Goal: Task Accomplishment & Management: Manage account settings

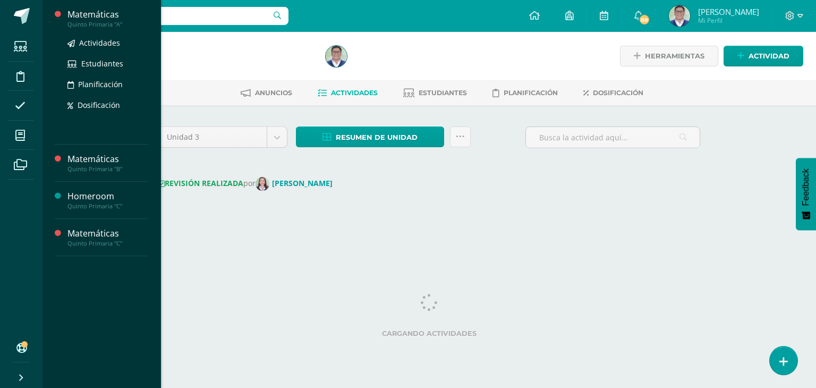
click at [106, 16] on div "Matemáticas" at bounding box center [107, 14] width 81 height 12
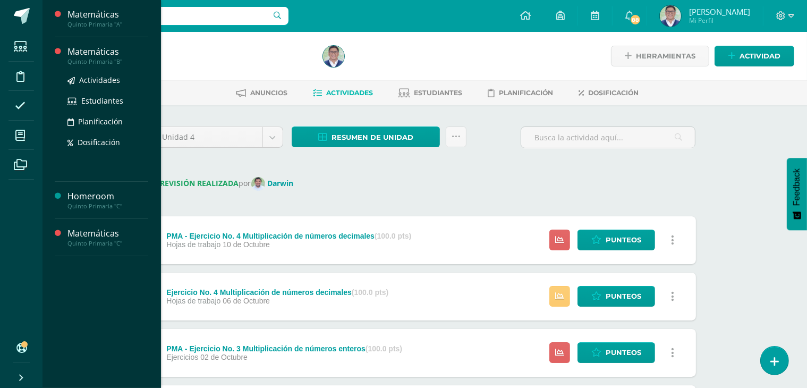
click at [88, 54] on div "Matemáticas" at bounding box center [107, 52] width 81 height 12
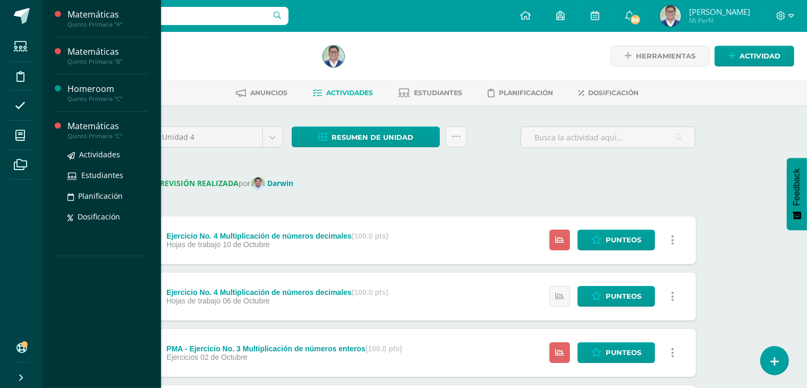
click at [102, 126] on div "Matemáticas" at bounding box center [107, 126] width 81 height 12
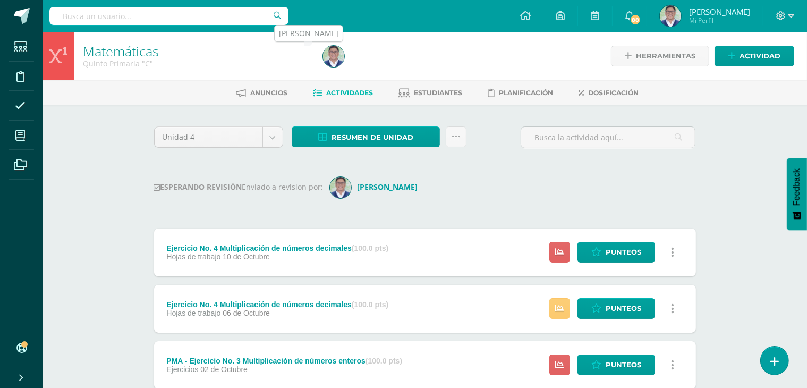
click at [335, 61] on img at bounding box center [333, 56] width 21 height 21
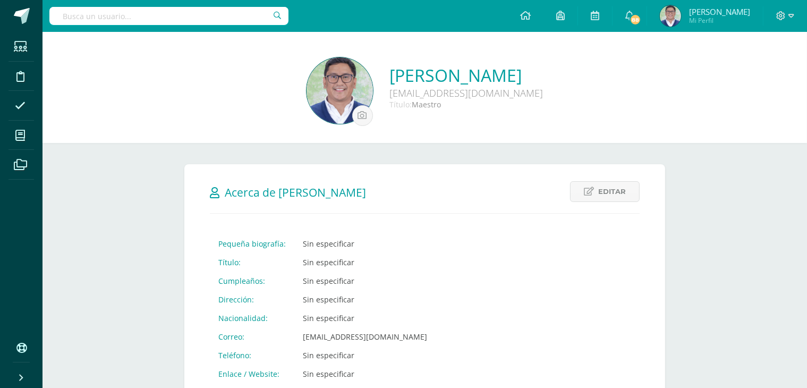
click at [306, 96] on img at bounding box center [339, 90] width 66 height 66
click at [312, 91] on img at bounding box center [339, 90] width 66 height 66
click at [306, 81] on img at bounding box center [339, 90] width 66 height 66
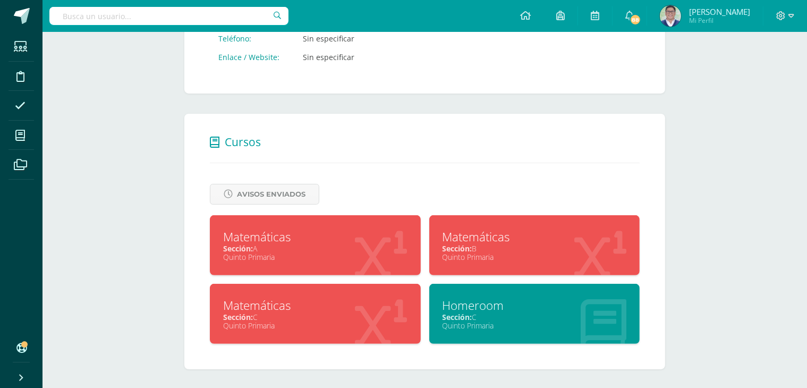
scroll to position [321, 0]
